Goal: Task Accomplishment & Management: Complete application form

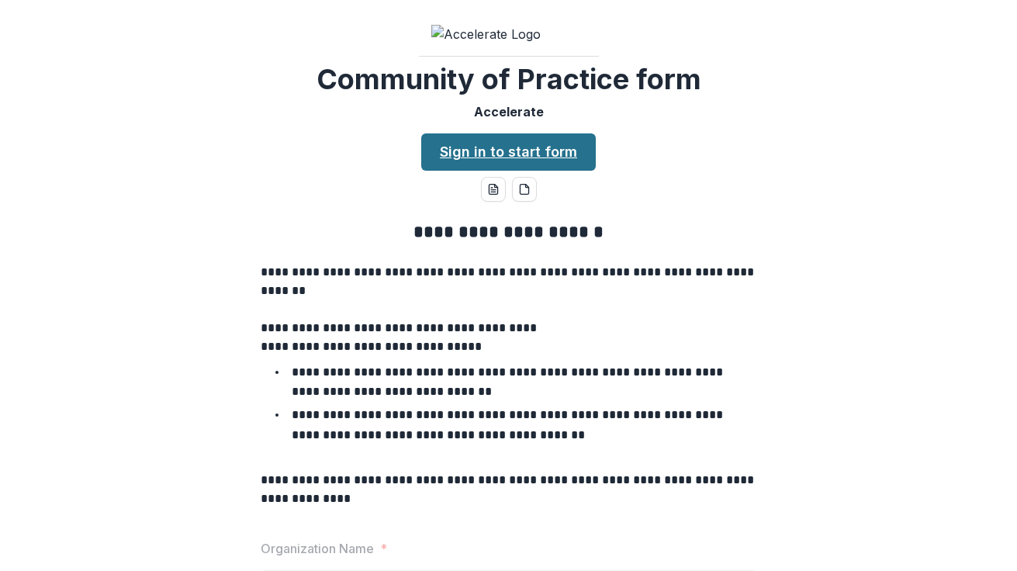
click at [502, 171] on link "Sign in to start form" at bounding box center [508, 151] width 174 height 37
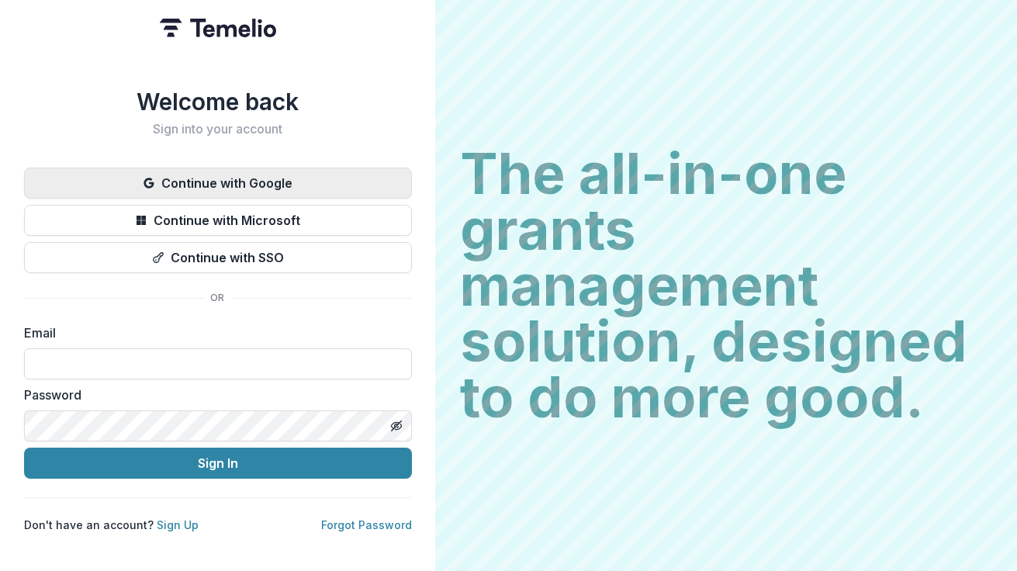
click at [241, 171] on button "Continue with Google" at bounding box center [218, 182] width 388 height 31
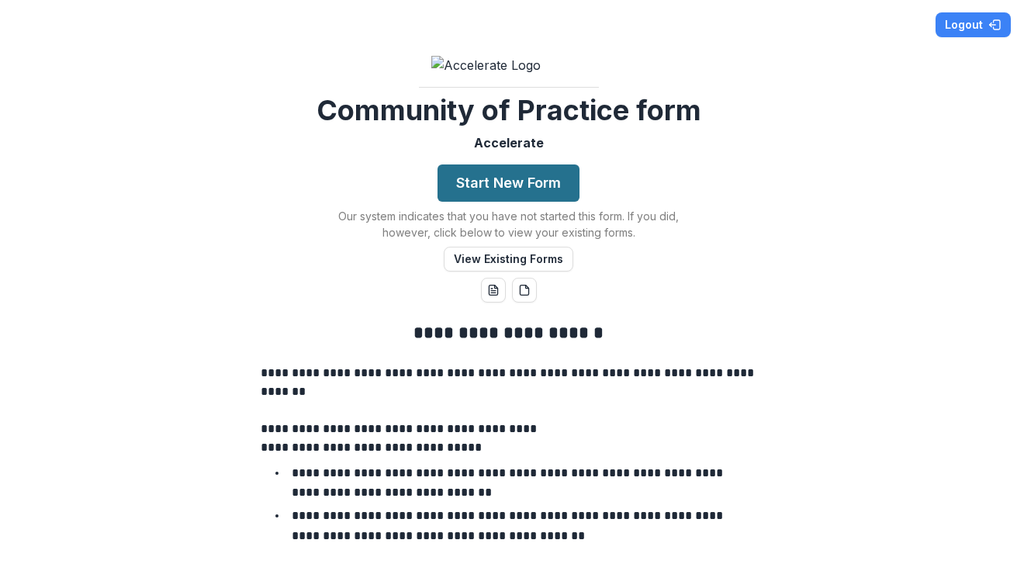
click at [501, 202] on button "Start New Form" at bounding box center [508, 182] width 142 height 37
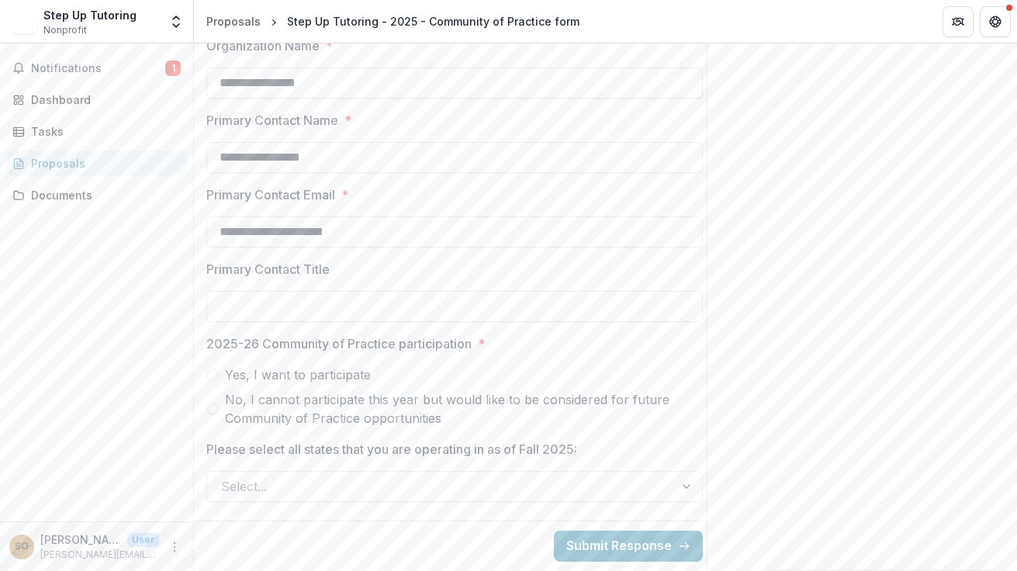
scroll to position [684, 0]
click at [305, 322] on input "Primary Contact Title" at bounding box center [454, 306] width 496 height 31
click at [275, 384] on span "Yes, I want to participate" at bounding box center [298, 374] width 146 height 19
type input "***"
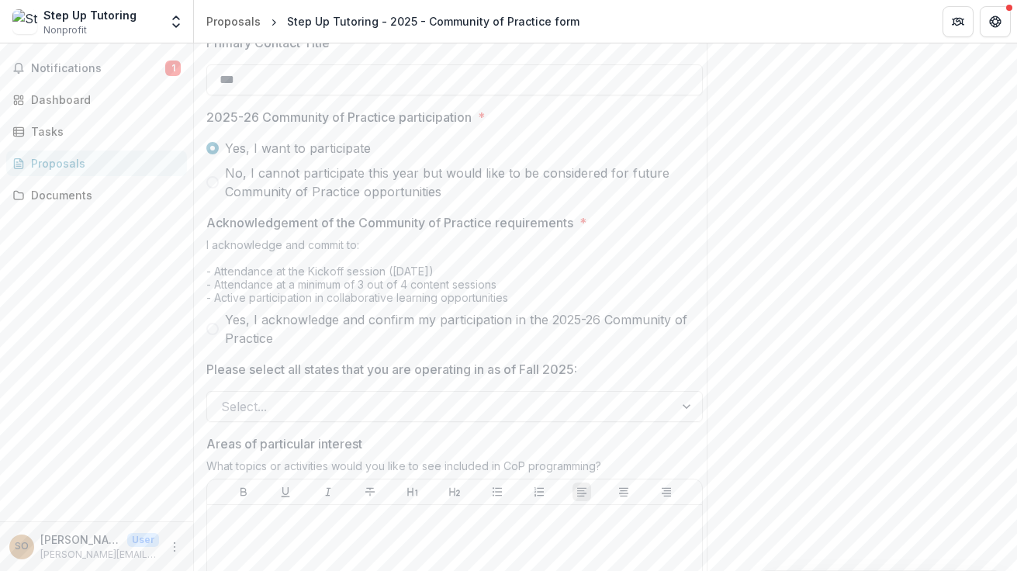
scroll to position [834, 0]
click at [245, 345] on span "Yes, I acknowledge and confirm my participation in the 2025-26 Community of Pra…" at bounding box center [464, 326] width 478 height 37
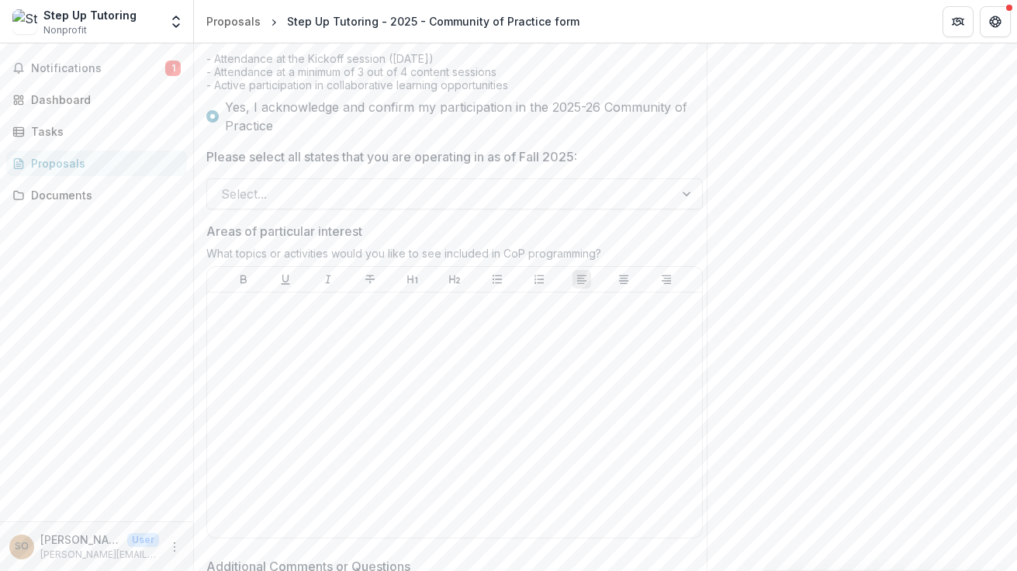
scroll to position [1047, 0]
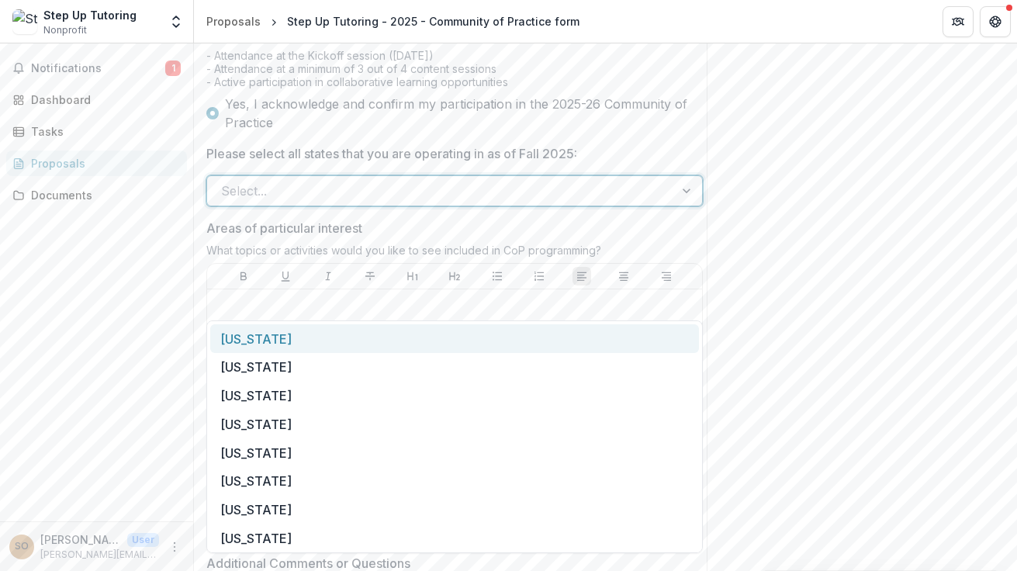
click at [247, 202] on div at bounding box center [440, 191] width 439 height 22
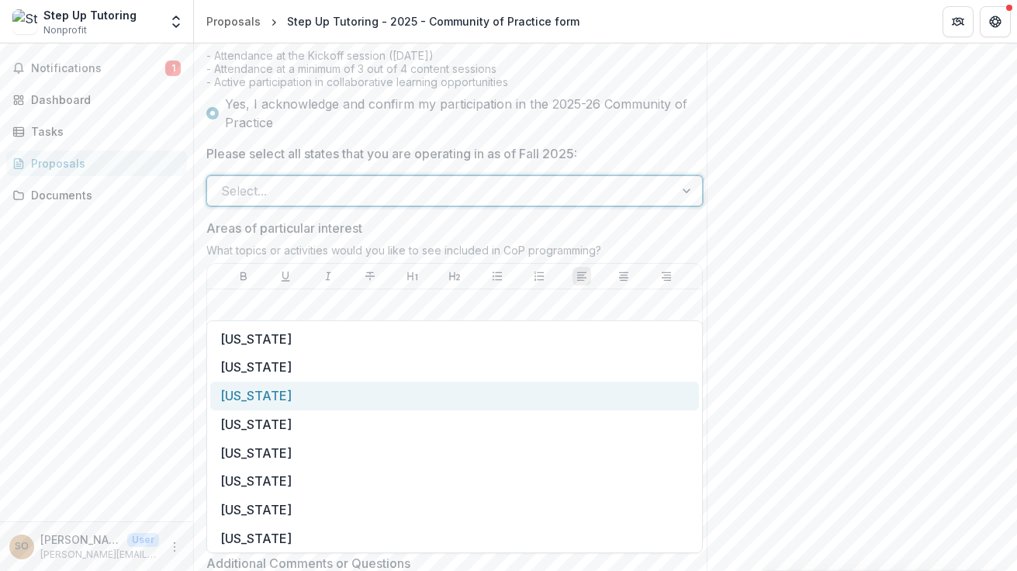
click at [259, 395] on div "Arizona" at bounding box center [454, 396] width 489 height 29
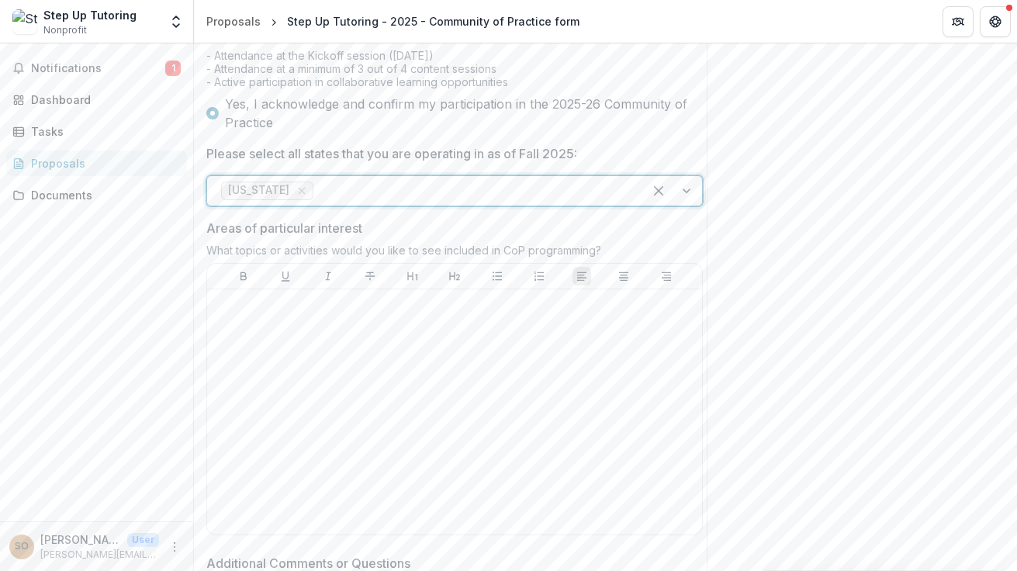
click at [316, 202] on div at bounding box center [472, 191] width 312 height 22
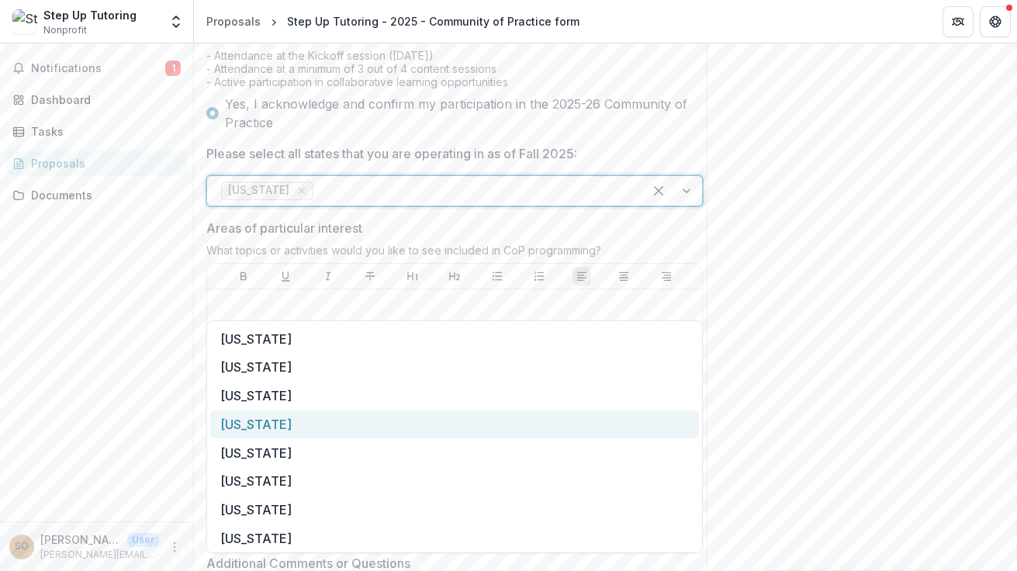
click at [273, 423] on div "California" at bounding box center [454, 424] width 489 height 29
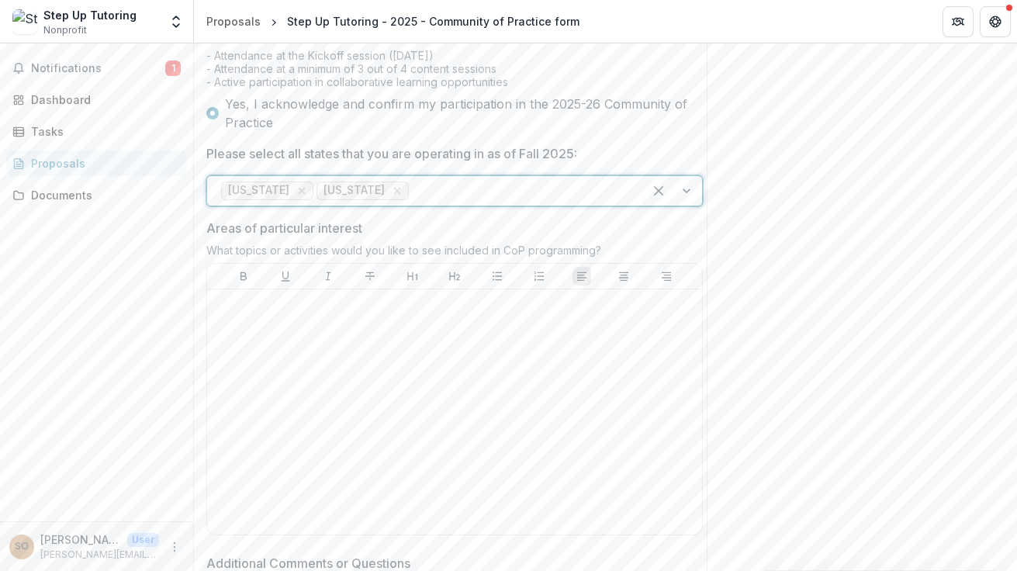
click at [412, 202] on div at bounding box center [520, 191] width 217 height 22
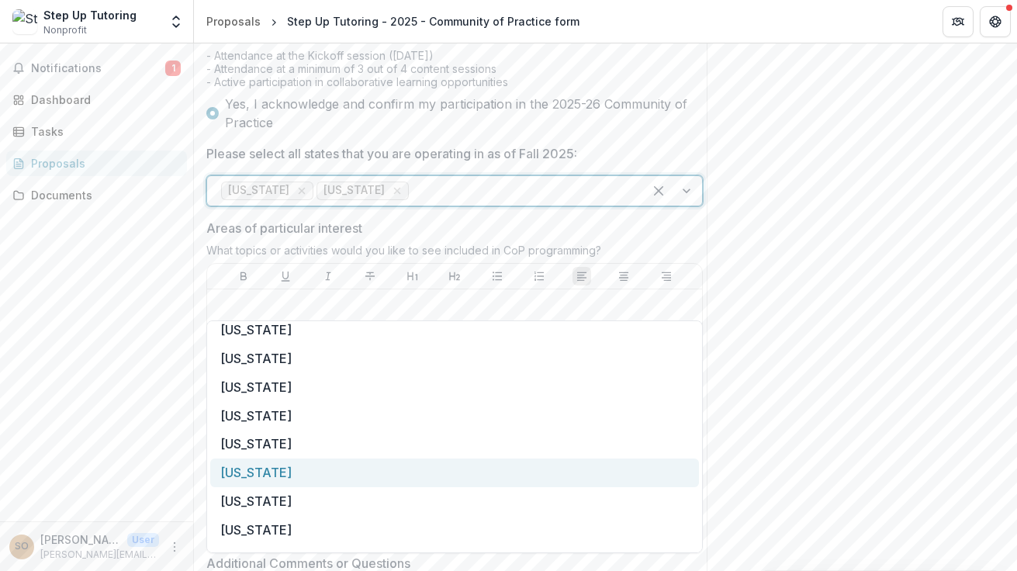
scroll to position [39, 0]
click at [349, 478] on div "District of Columbia" at bounding box center [454, 471] width 489 height 29
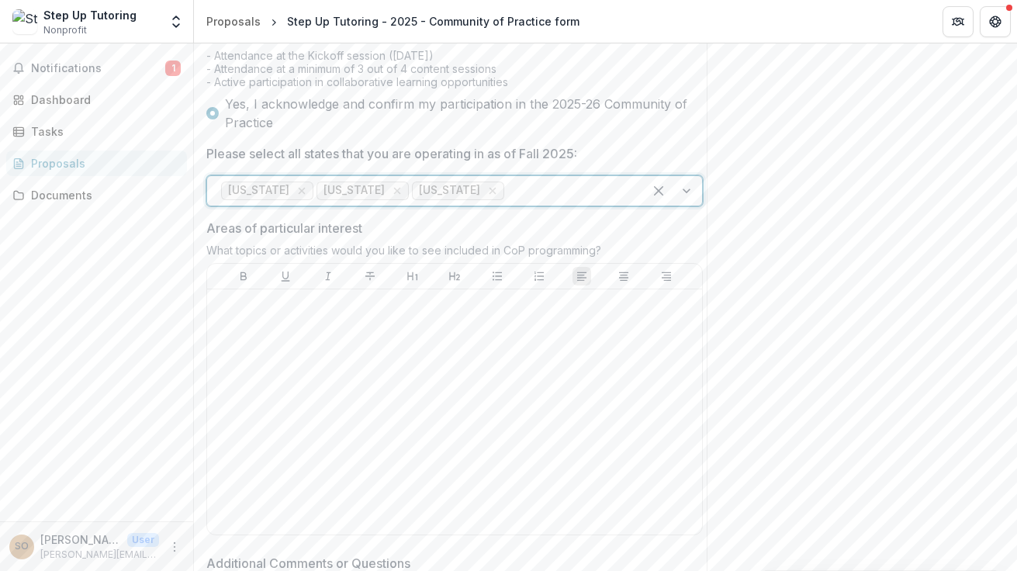
click at [537, 202] on div at bounding box center [568, 191] width 122 height 22
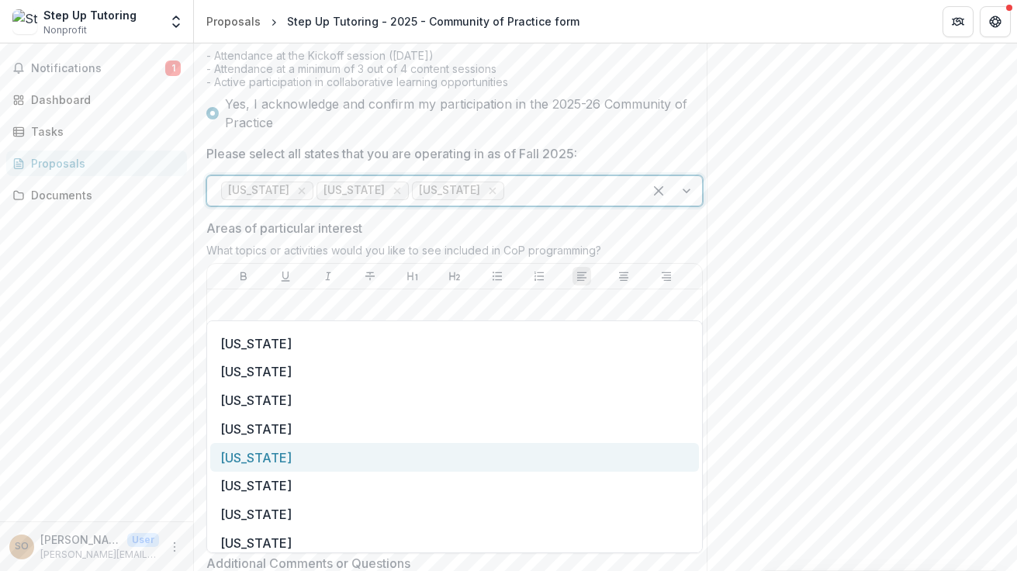
scroll to position [658, 0]
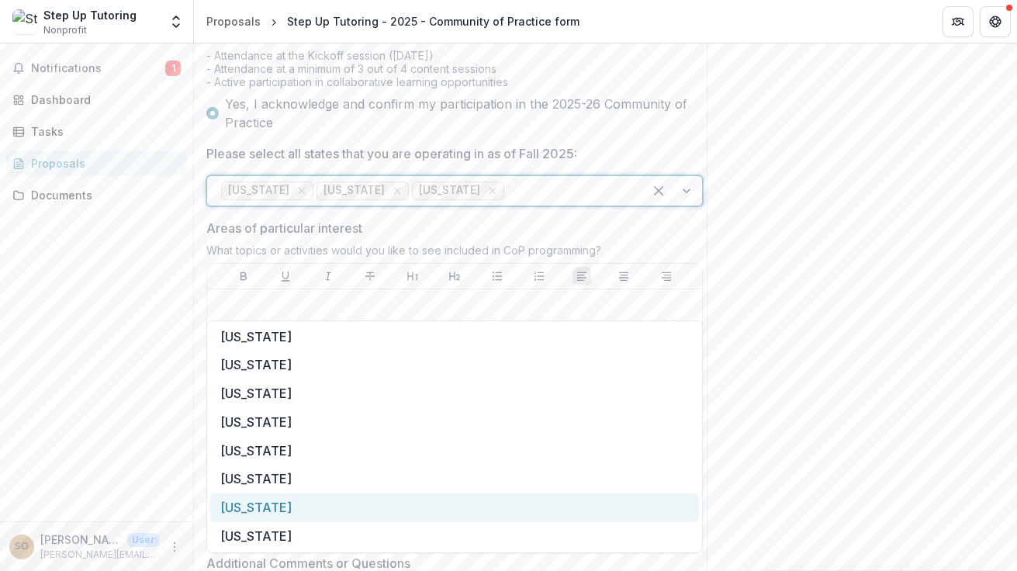
click at [312, 512] on div "New York" at bounding box center [454, 507] width 489 height 29
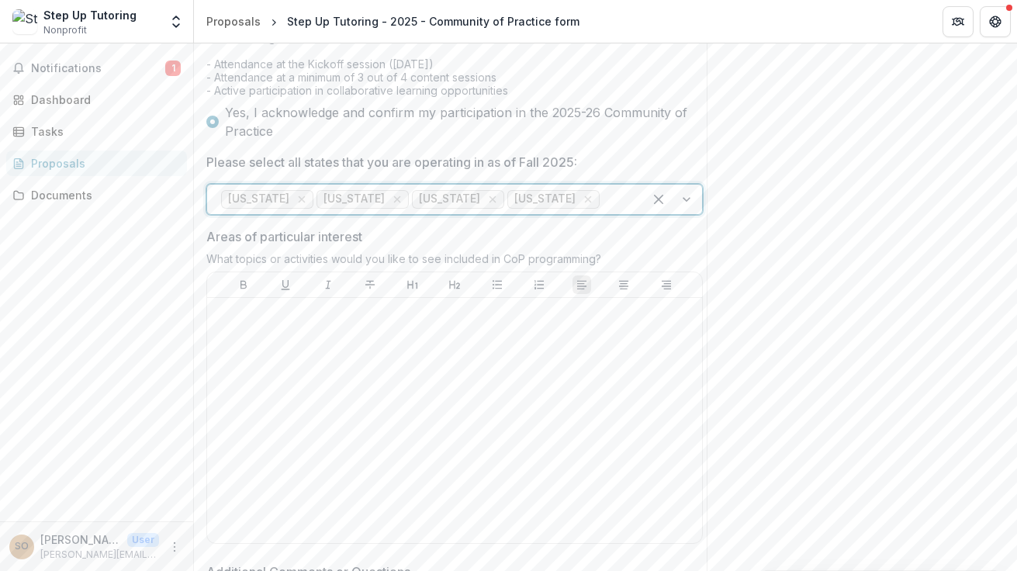
scroll to position [1050, 0]
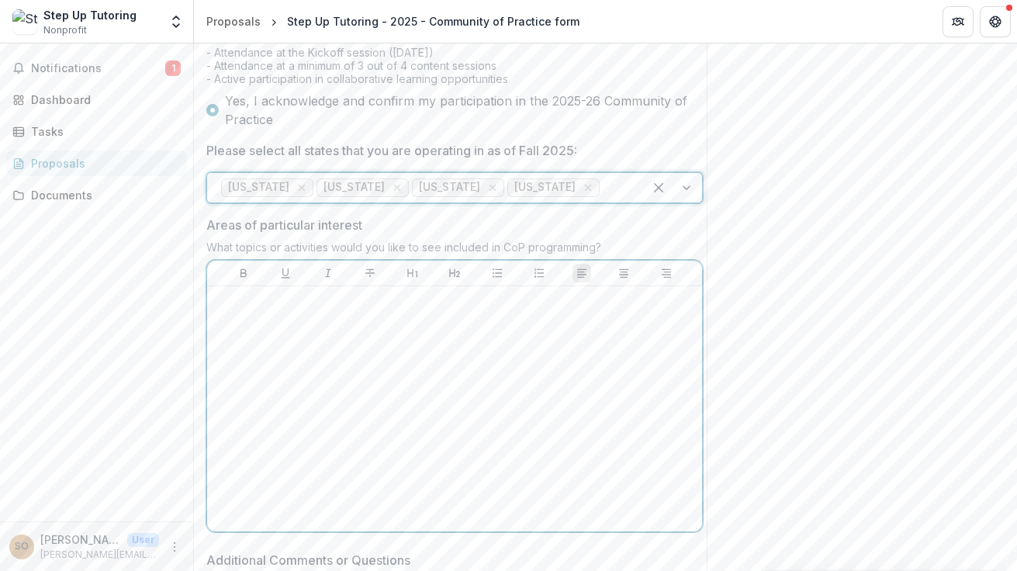
click at [485, 309] on p at bounding box center [454, 300] width 482 height 17
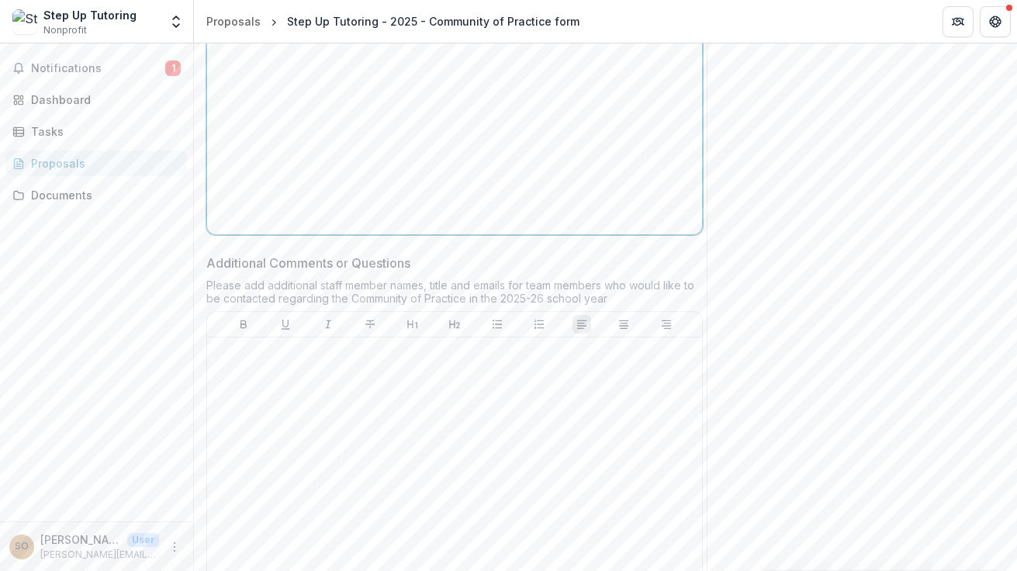
scroll to position [1350, 0]
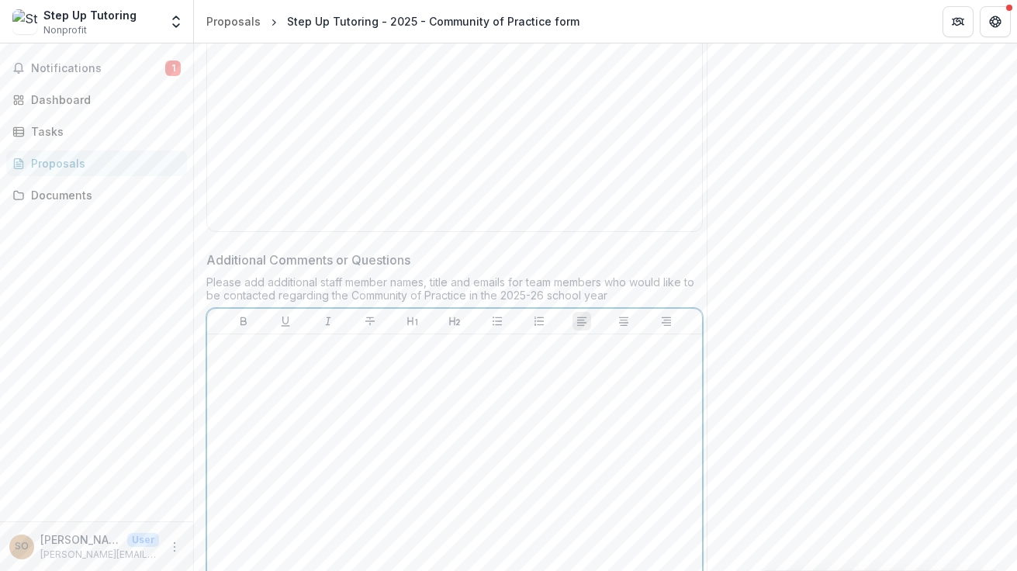
click at [273, 357] on p at bounding box center [454, 348] width 482 height 17
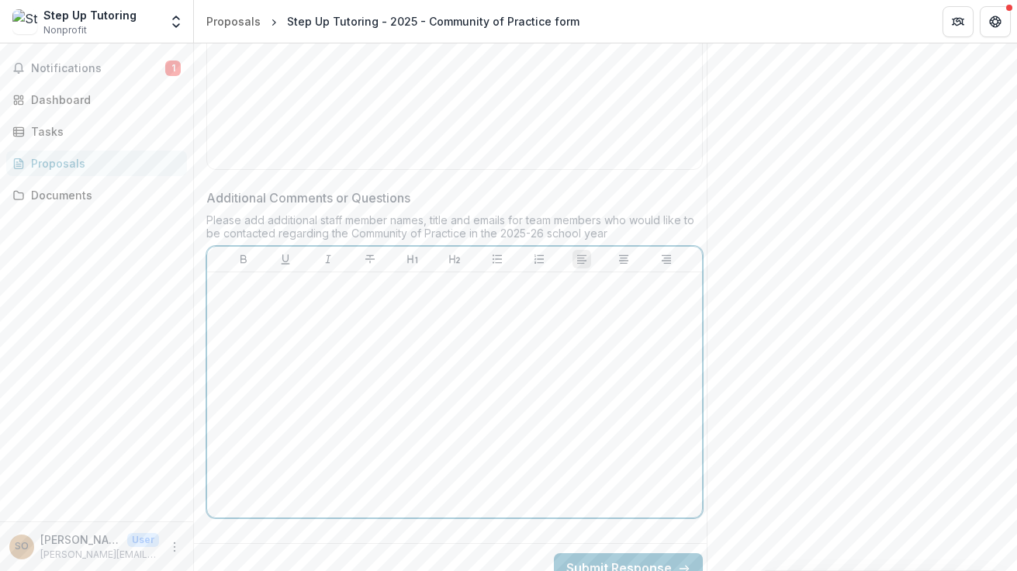
scroll to position [1414, 0]
click at [290, 294] on p "**********" at bounding box center [454, 285] width 482 height 17
click at [530, 294] on p "**********" at bounding box center [454, 285] width 482 height 17
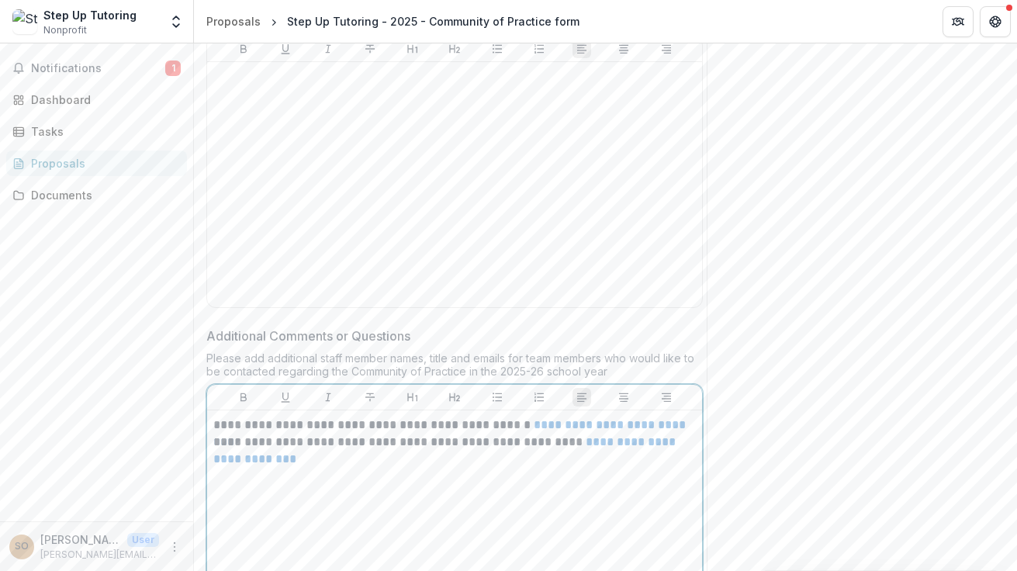
scroll to position [1183, 0]
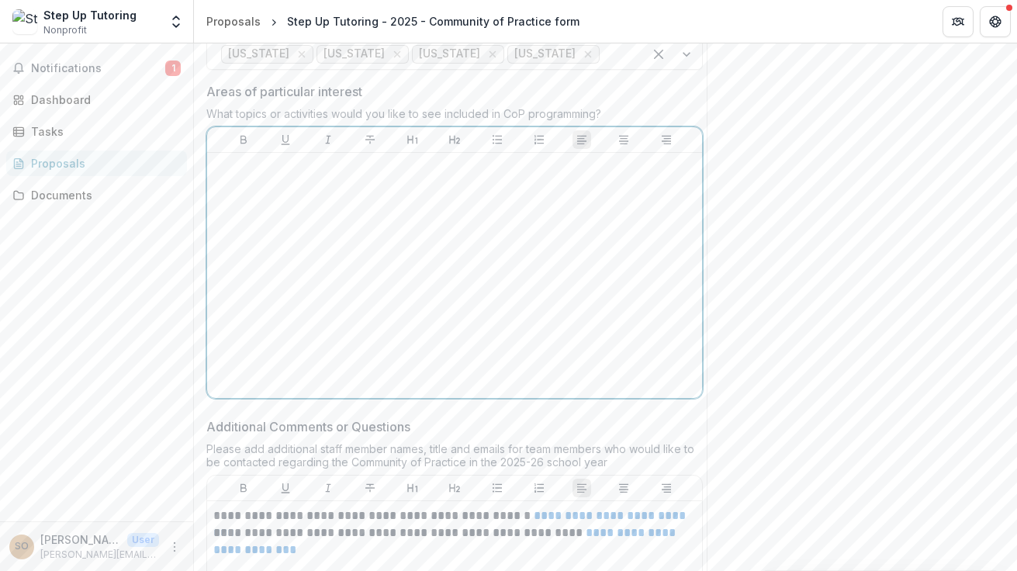
click at [267, 392] on div at bounding box center [454, 275] width 482 height 233
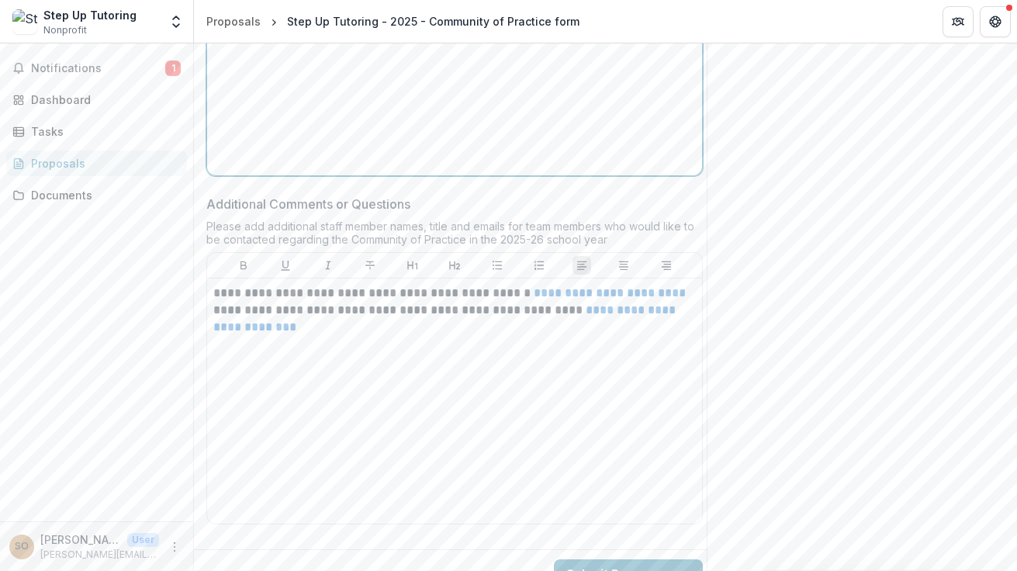
scroll to position [1420, 0]
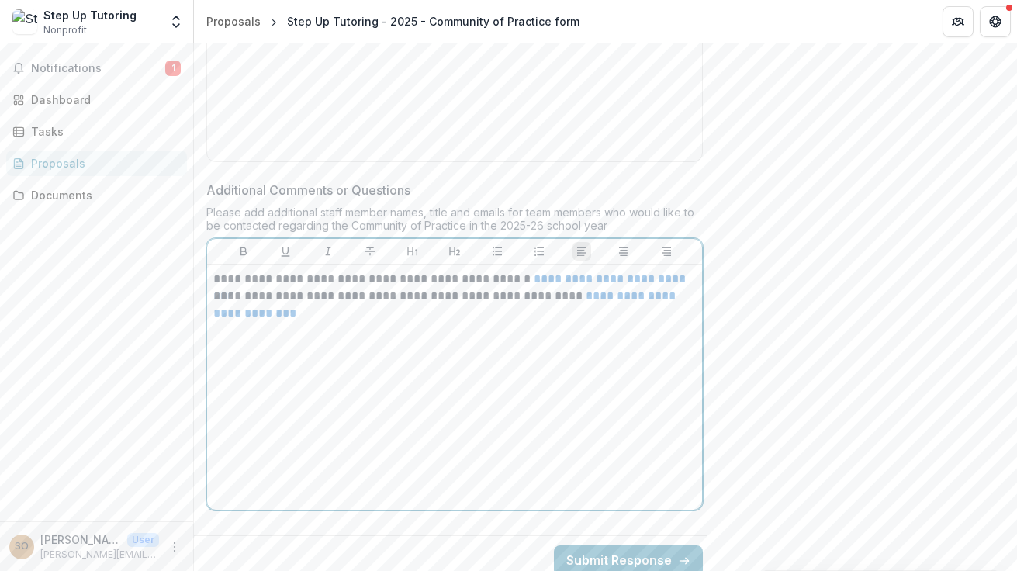
click at [553, 322] on p "**********" at bounding box center [454, 305] width 482 height 34
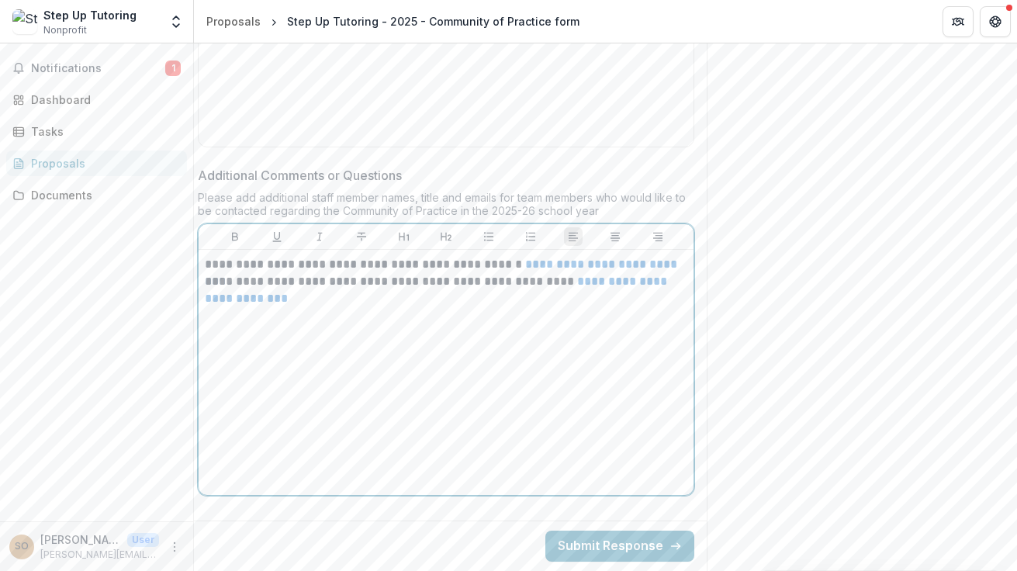
scroll to position [0, 0]
click at [308, 273] on p "**********" at bounding box center [454, 290] width 482 height 34
click at [413, 273] on p "**********" at bounding box center [454, 290] width 482 height 34
click at [410, 307] on p "**********" at bounding box center [454, 290] width 482 height 34
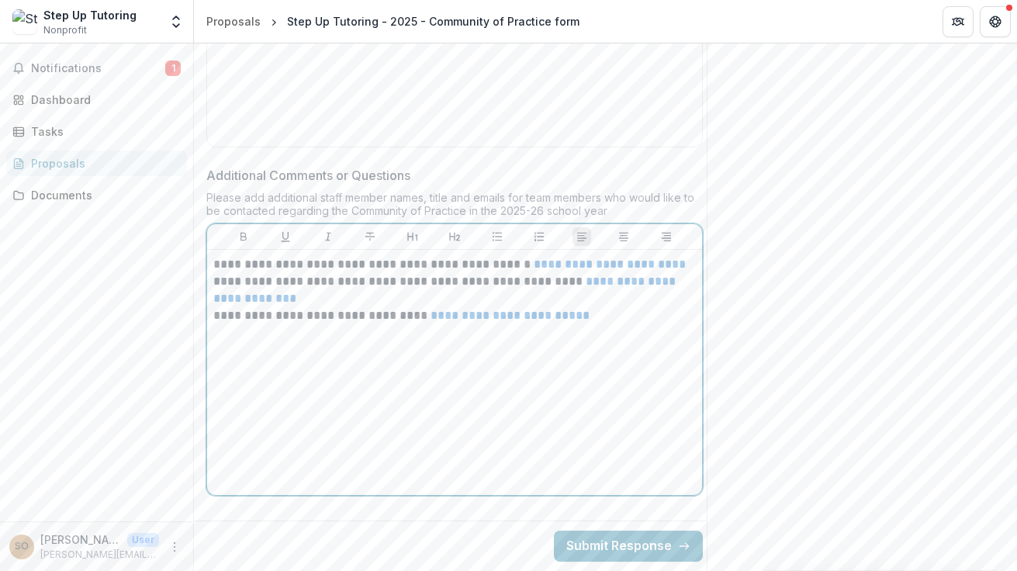
scroll to position [1555, 0]
click at [600, 536] on button "Submit Response" at bounding box center [628, 545] width 149 height 31
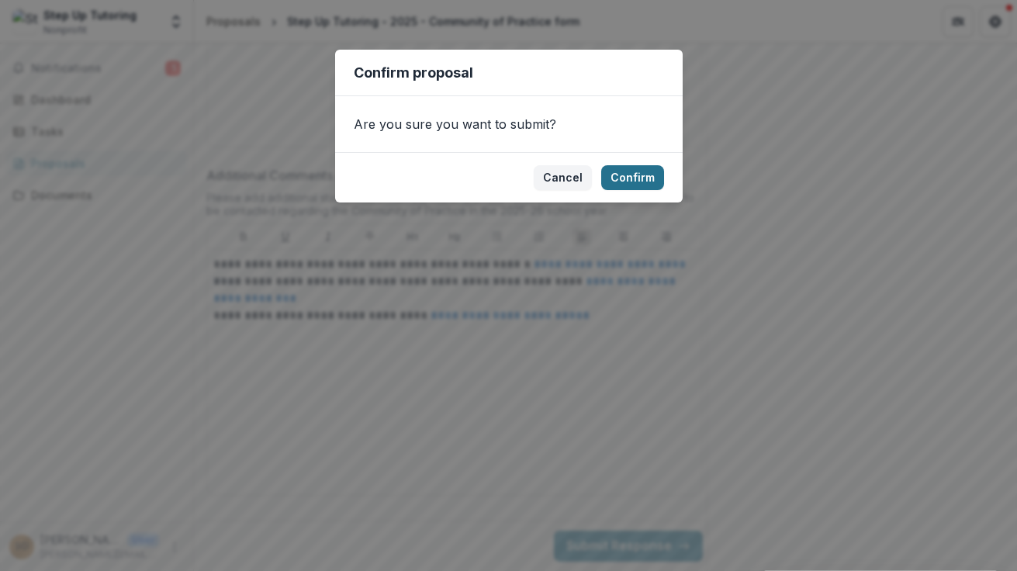
click at [634, 177] on button "Confirm" at bounding box center [632, 177] width 63 height 25
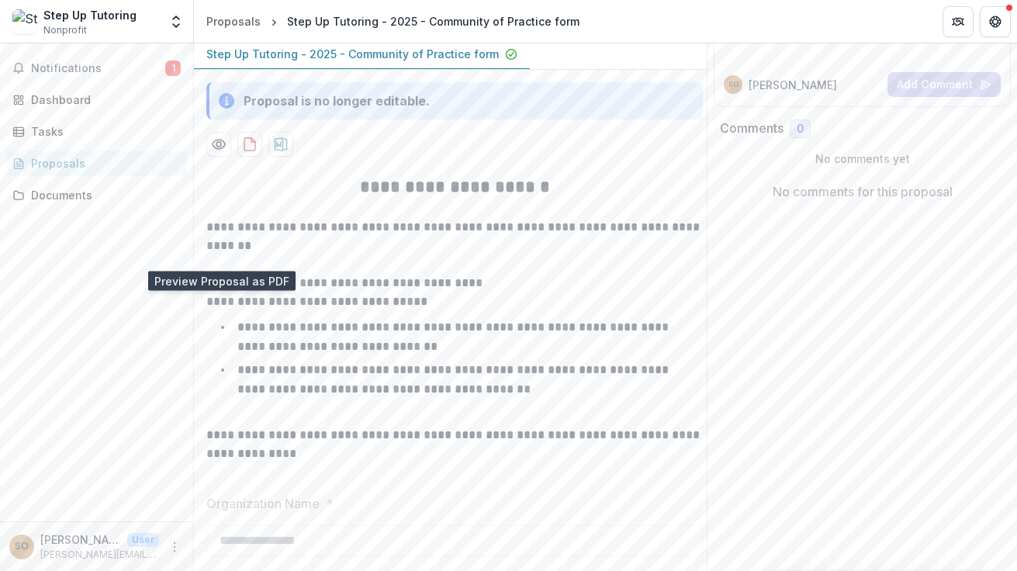
scroll to position [0, 0]
